Goal: Information Seeking & Learning: Learn about a topic

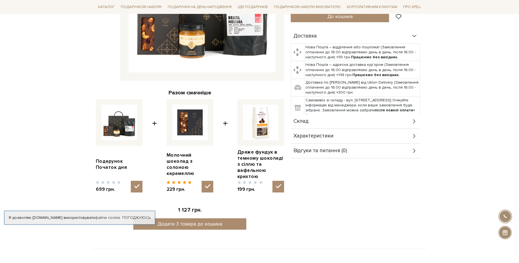
scroll to position [168, 0]
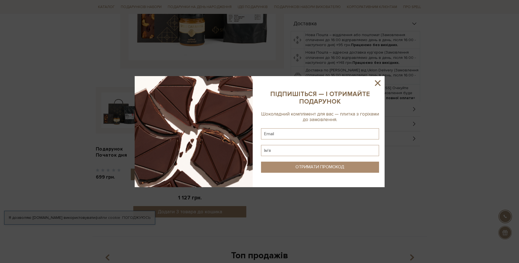
click at [377, 83] on icon at bounding box center [378, 83] width 6 height 6
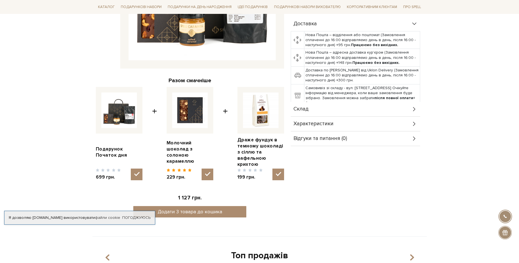
click at [190, 114] on img at bounding box center [190, 110] width 36 height 36
click at [201, 168] on input "checkbox" at bounding box center [207, 174] width 12 height 12
click at [189, 111] on img at bounding box center [190, 110] width 36 height 36
click at [201, 168] on input "checkbox" at bounding box center [207, 174] width 12 height 12
checkbox input "true"
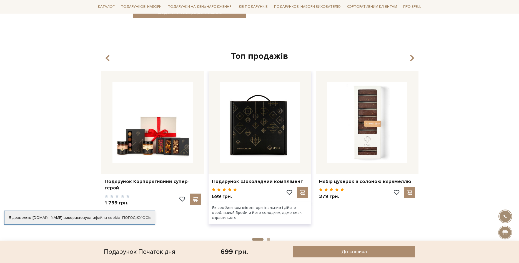
scroll to position [368, 0]
click at [275, 117] on img at bounding box center [259, 122] width 80 height 80
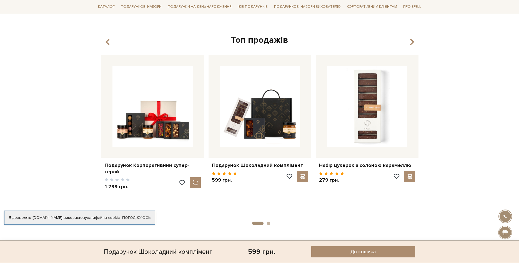
scroll to position [594, 0]
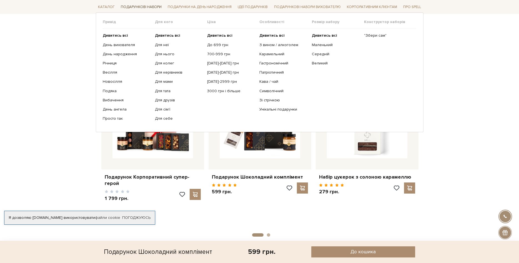
click at [136, 7] on link "Подарункові набори" at bounding box center [140, 7] width 45 height 9
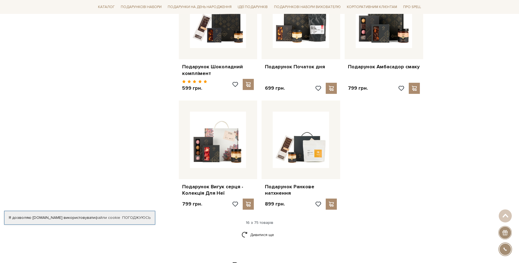
scroll to position [594, 0]
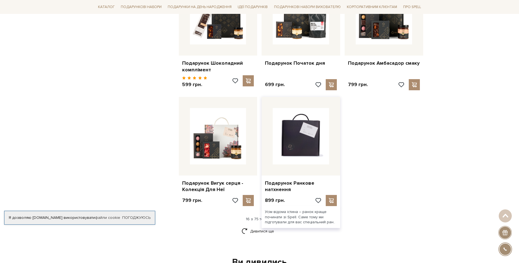
click at [311, 135] on img at bounding box center [300, 136] width 56 height 56
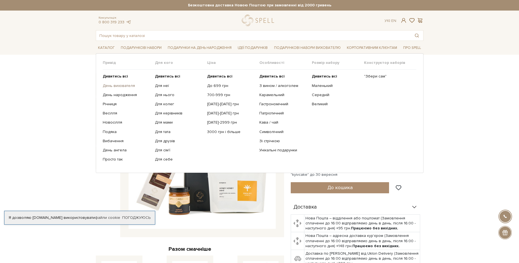
click at [124, 83] on link "День вихователя" at bounding box center [127, 85] width 48 height 5
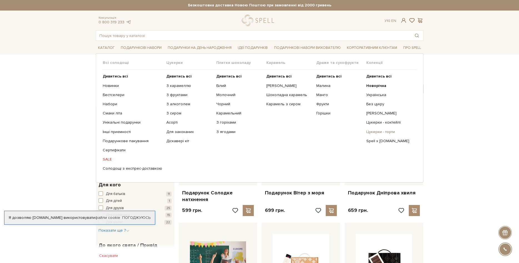
click at [387, 132] on link "Цукерки - торти" at bounding box center [389, 131] width 46 height 5
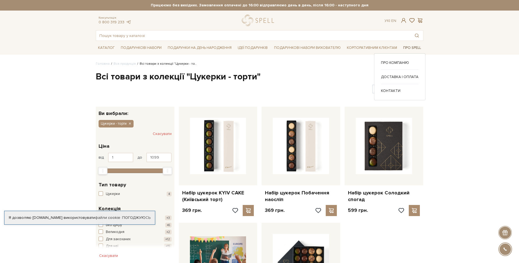
click at [407, 47] on link "Про Spell" at bounding box center [412, 48] width 22 height 9
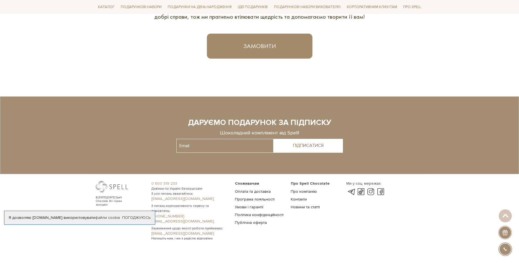
scroll to position [386, 0]
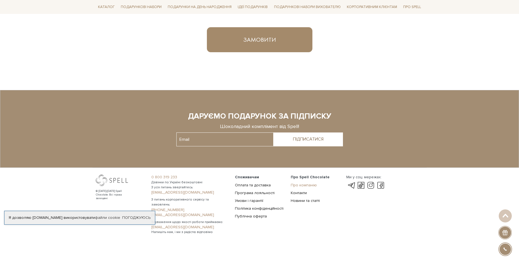
click at [301, 185] on link "Про компанію" at bounding box center [303, 185] width 26 height 5
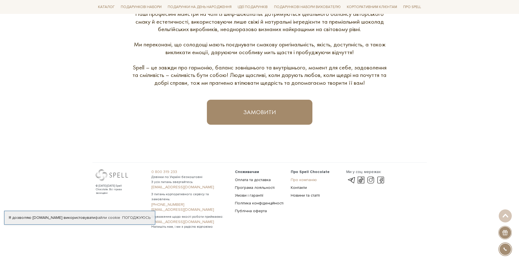
scroll to position [309, 0]
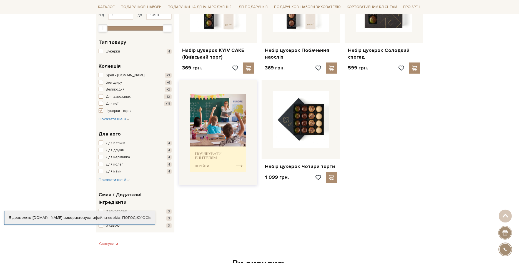
scroll to position [283, 0]
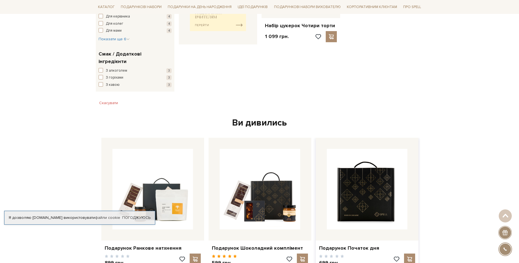
click at [365, 196] on img at bounding box center [367, 189] width 80 height 80
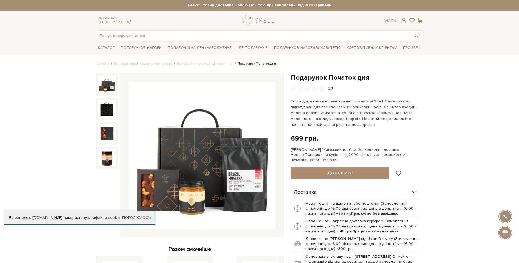
click at [259, 170] on img at bounding box center [201, 155] width 147 height 147
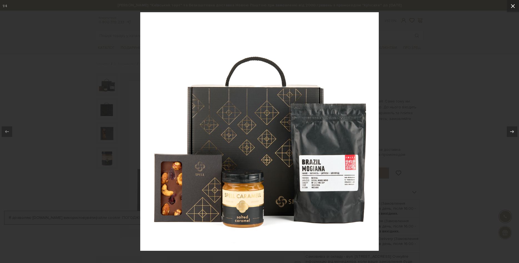
click at [511, 4] on icon at bounding box center [512, 6] width 7 height 7
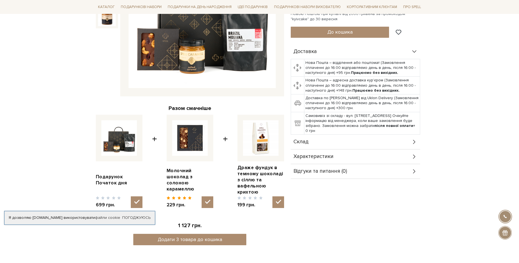
scroll to position [141, 0]
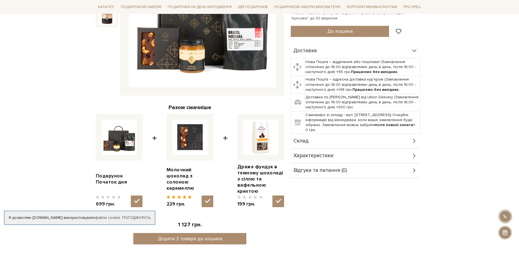
click at [321, 137] on div "Склад" at bounding box center [354, 141] width 129 height 14
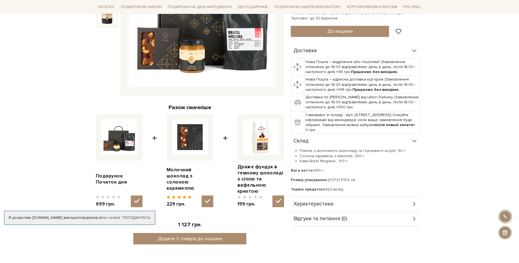
drag, startPoint x: 300, startPoint y: 161, endPoint x: 350, endPoint y: 162, distance: 50.2
click at [350, 162] on li "Кава Brazil Mogiana , 100 г" at bounding box center [359, 160] width 120 height 5
copy li "Кава Brazil Mogiana , 100 г"
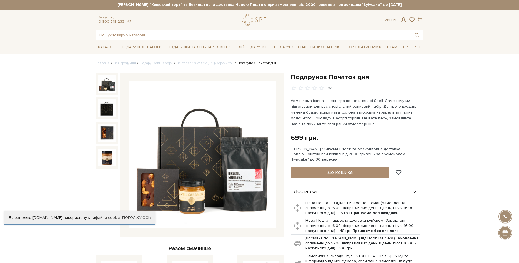
scroll to position [0, 0]
